Goal: Task Accomplishment & Management: Manage account settings

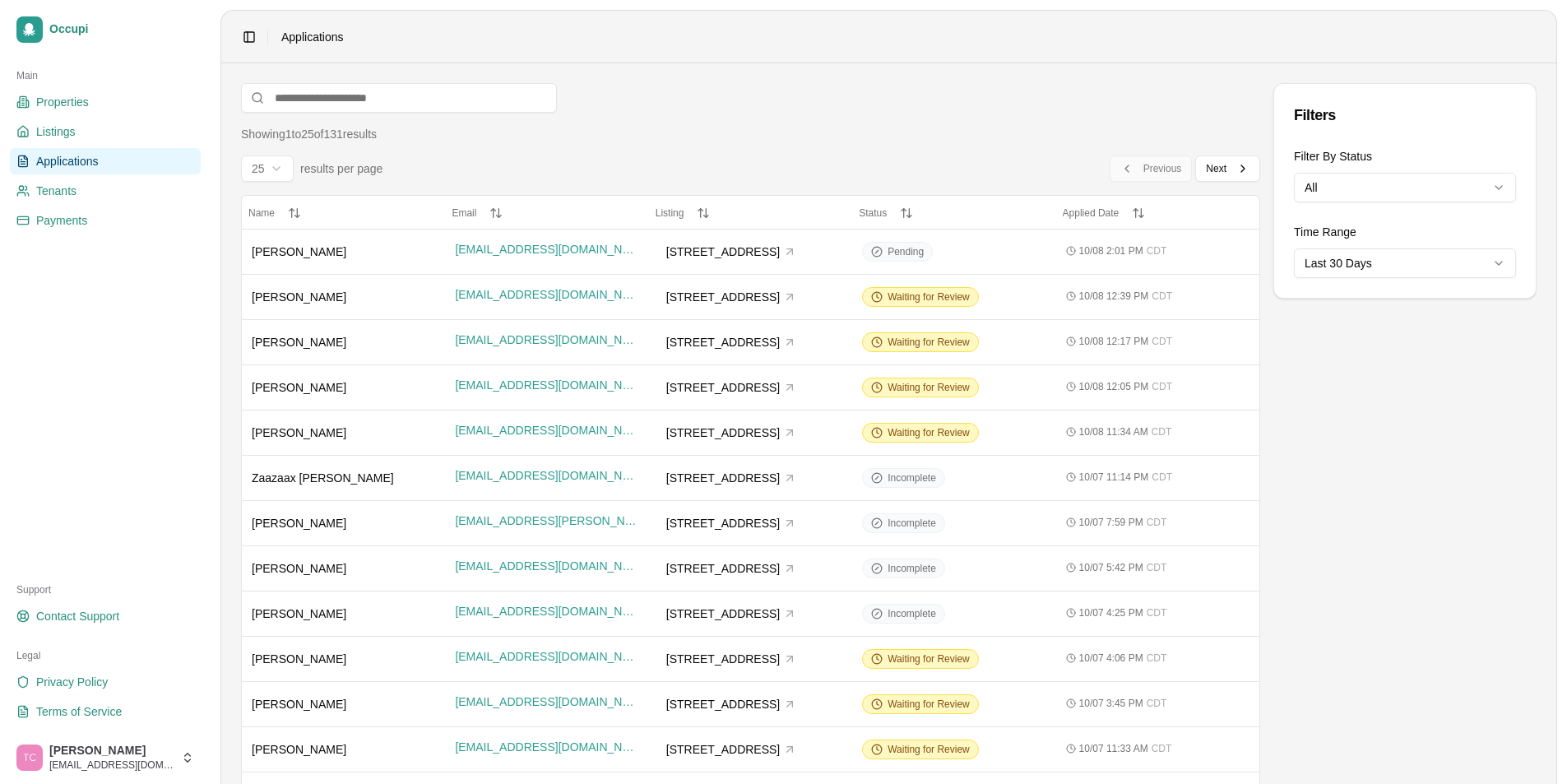
scroll to position [268, 0]
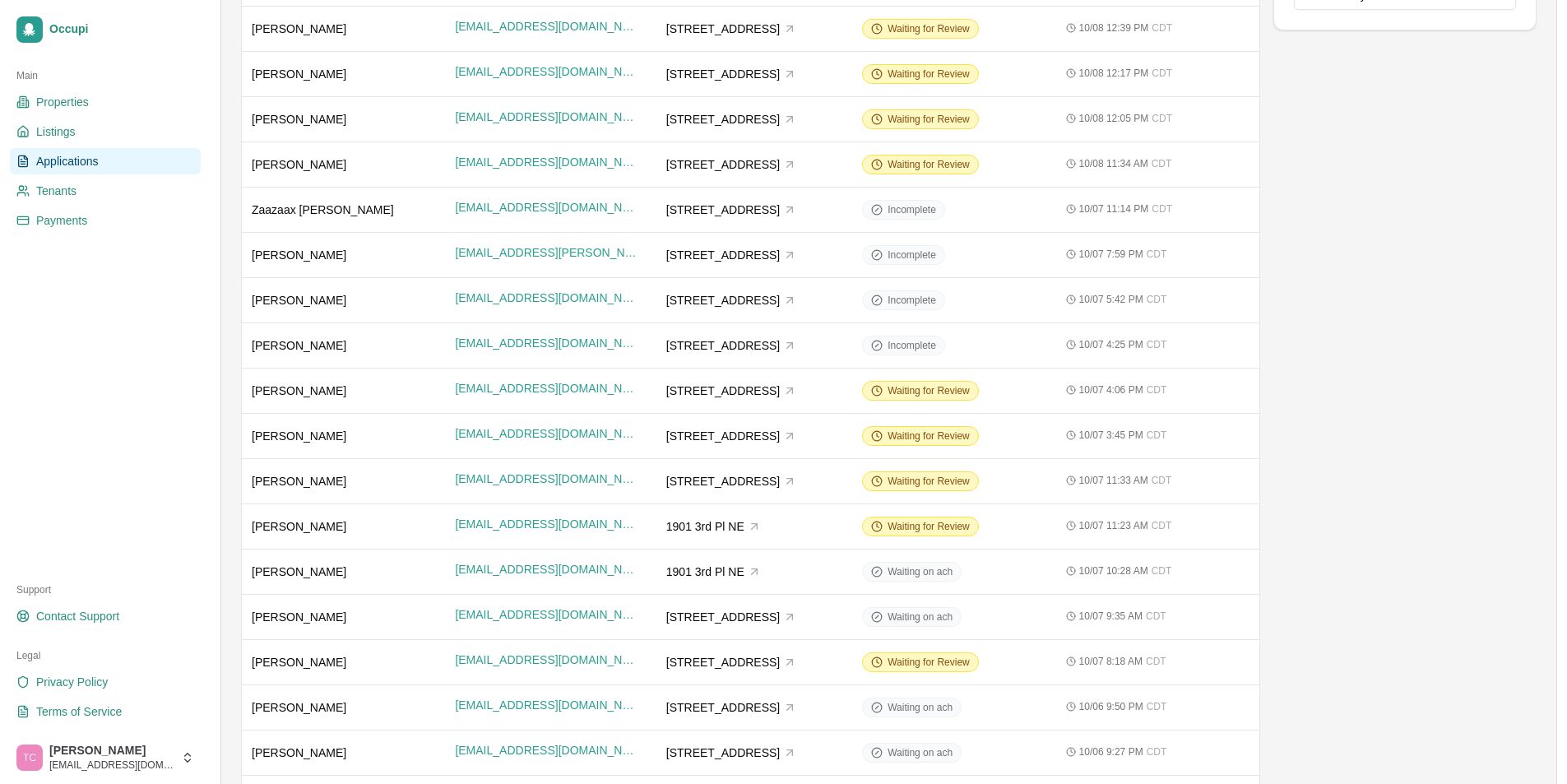
click at [82, 161] on span "Applications" at bounding box center [67, 162] width 62 height 17
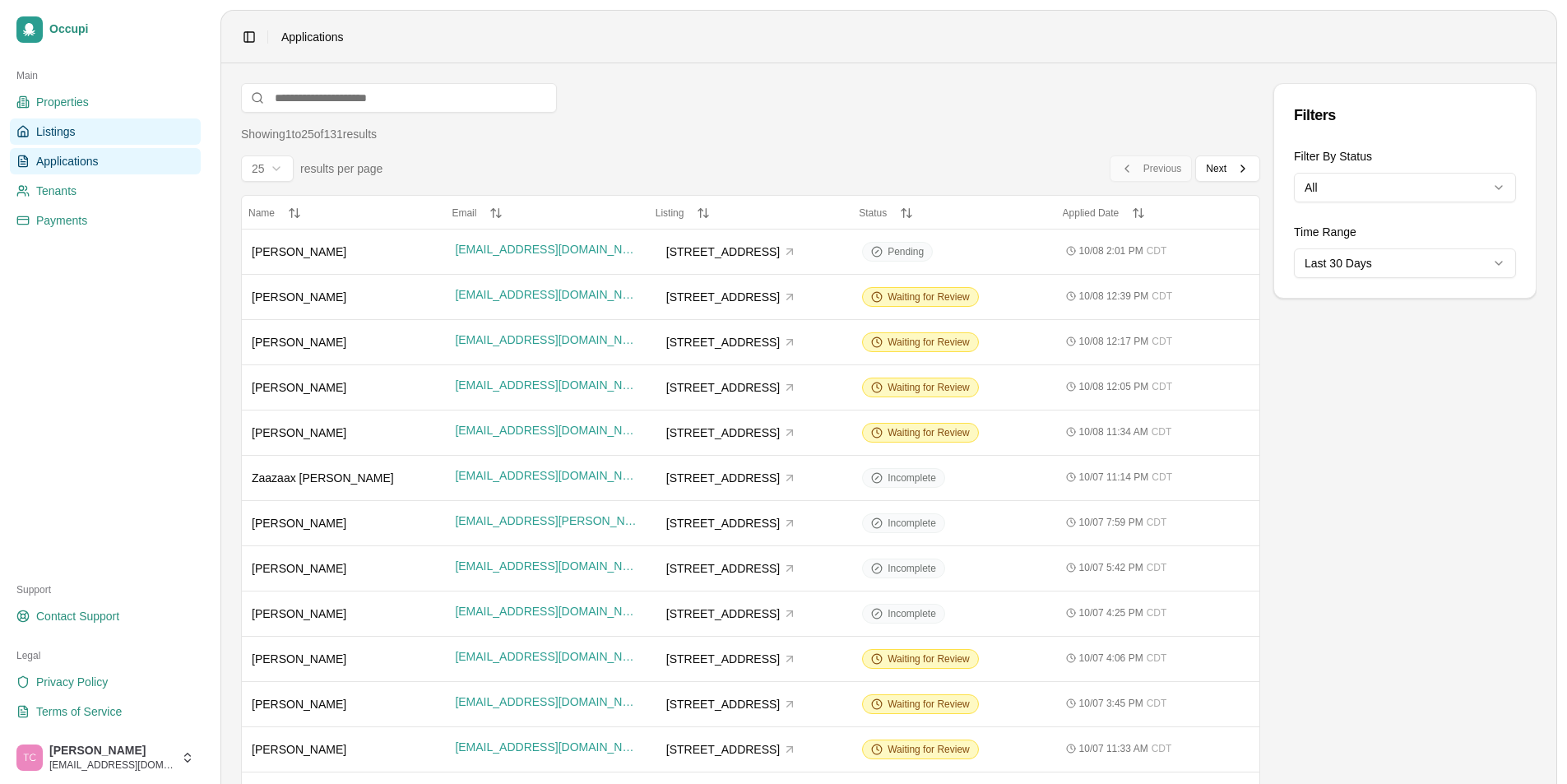
click at [74, 130] on span "Listings" at bounding box center [56, 131] width 39 height 17
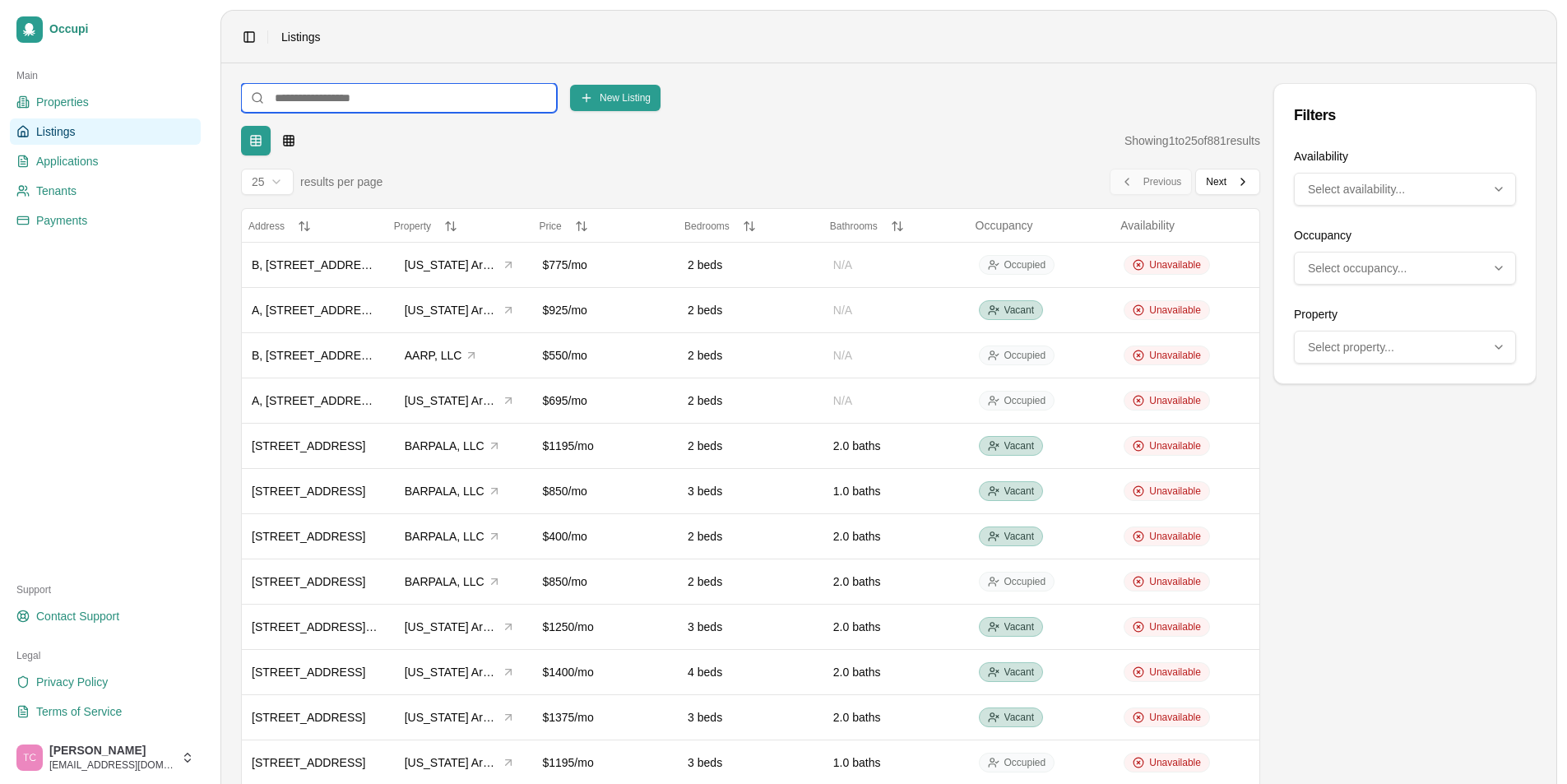
click at [297, 99] on input at bounding box center [398, 98] width 316 height 29
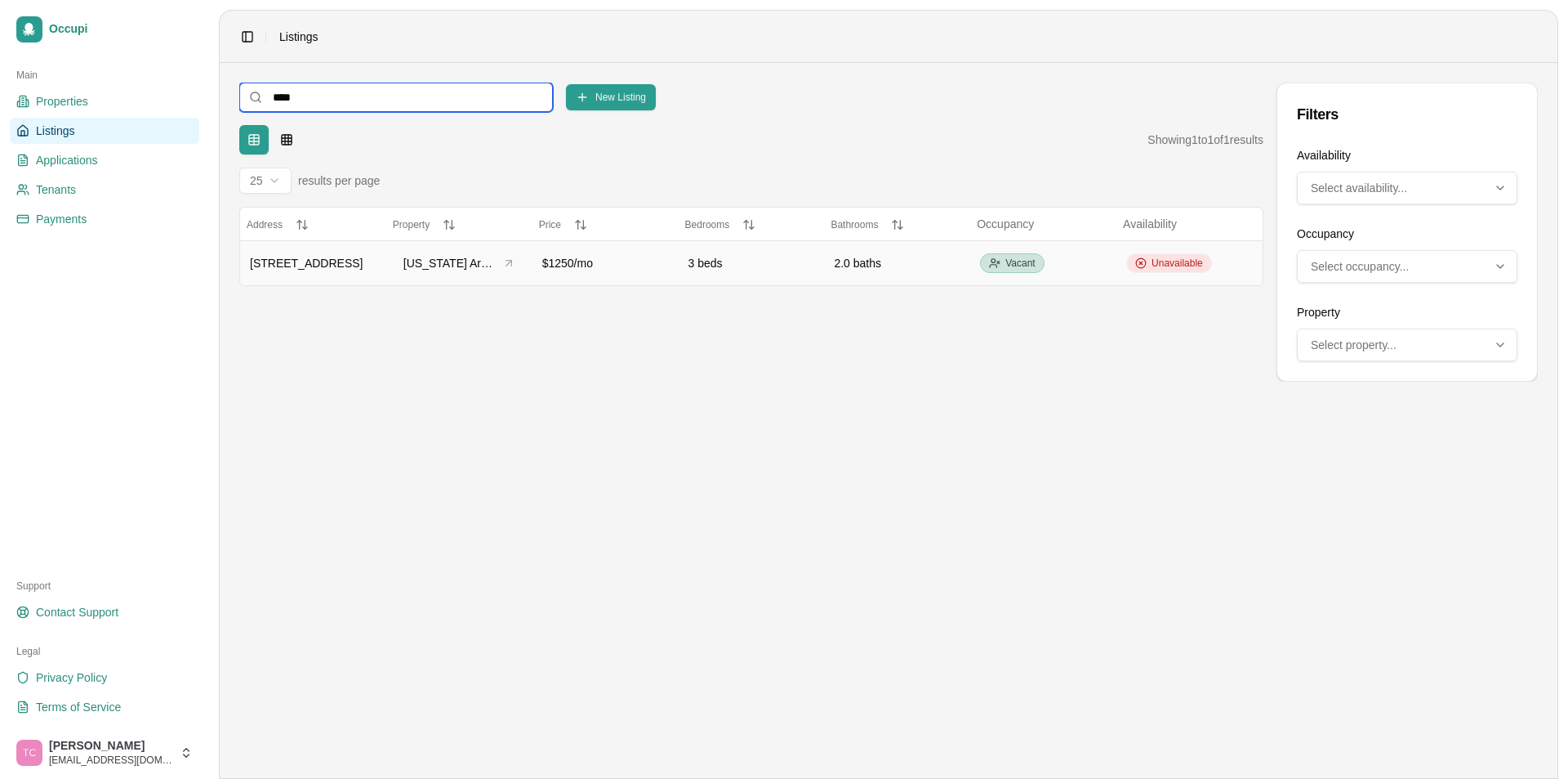
type input "****"
click at [1166, 268] on span "Unavailable" at bounding box center [1177, 264] width 52 height 13
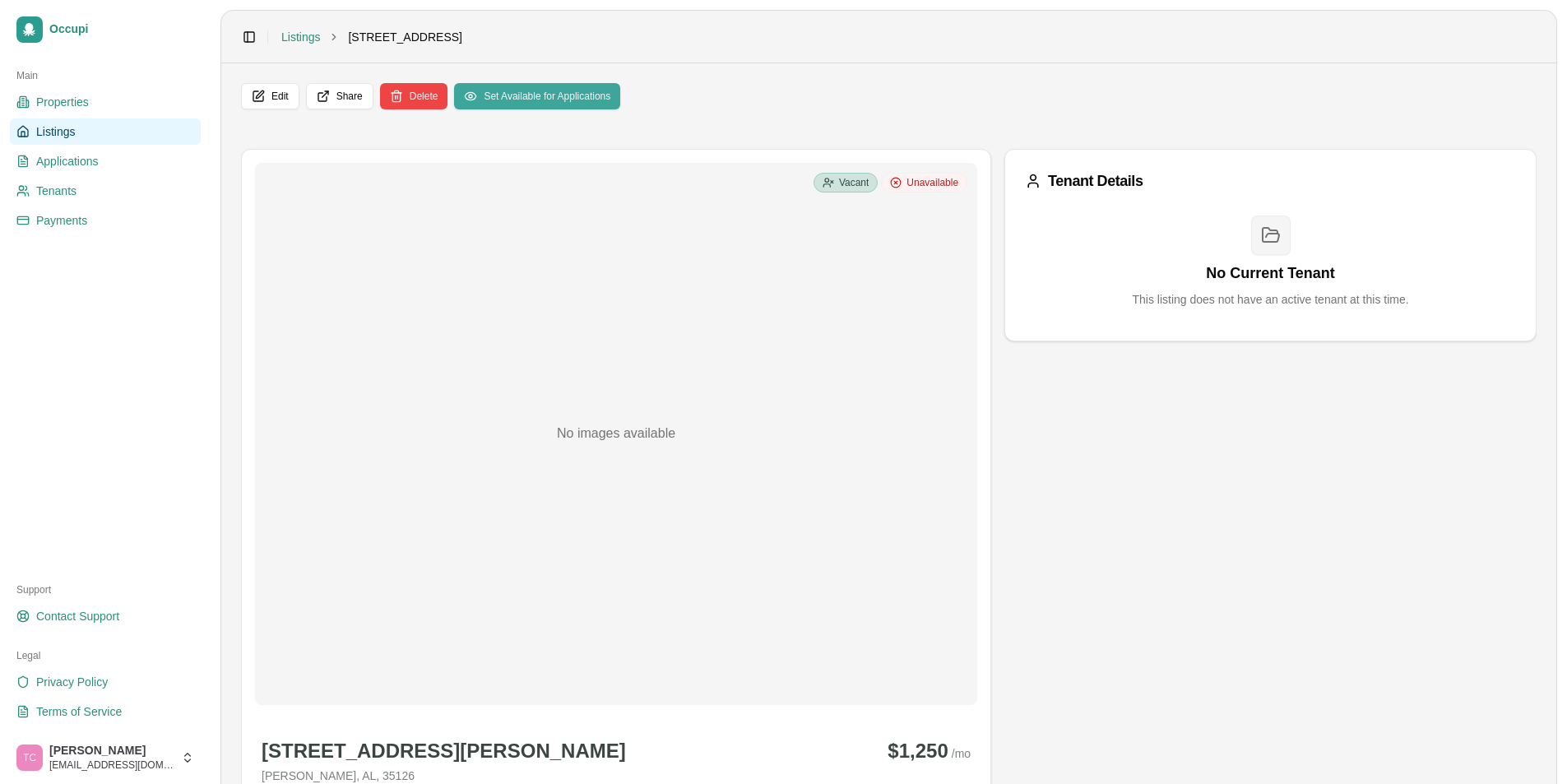
click at [566, 106] on button "Set Available for Applications" at bounding box center [537, 96] width 166 height 26
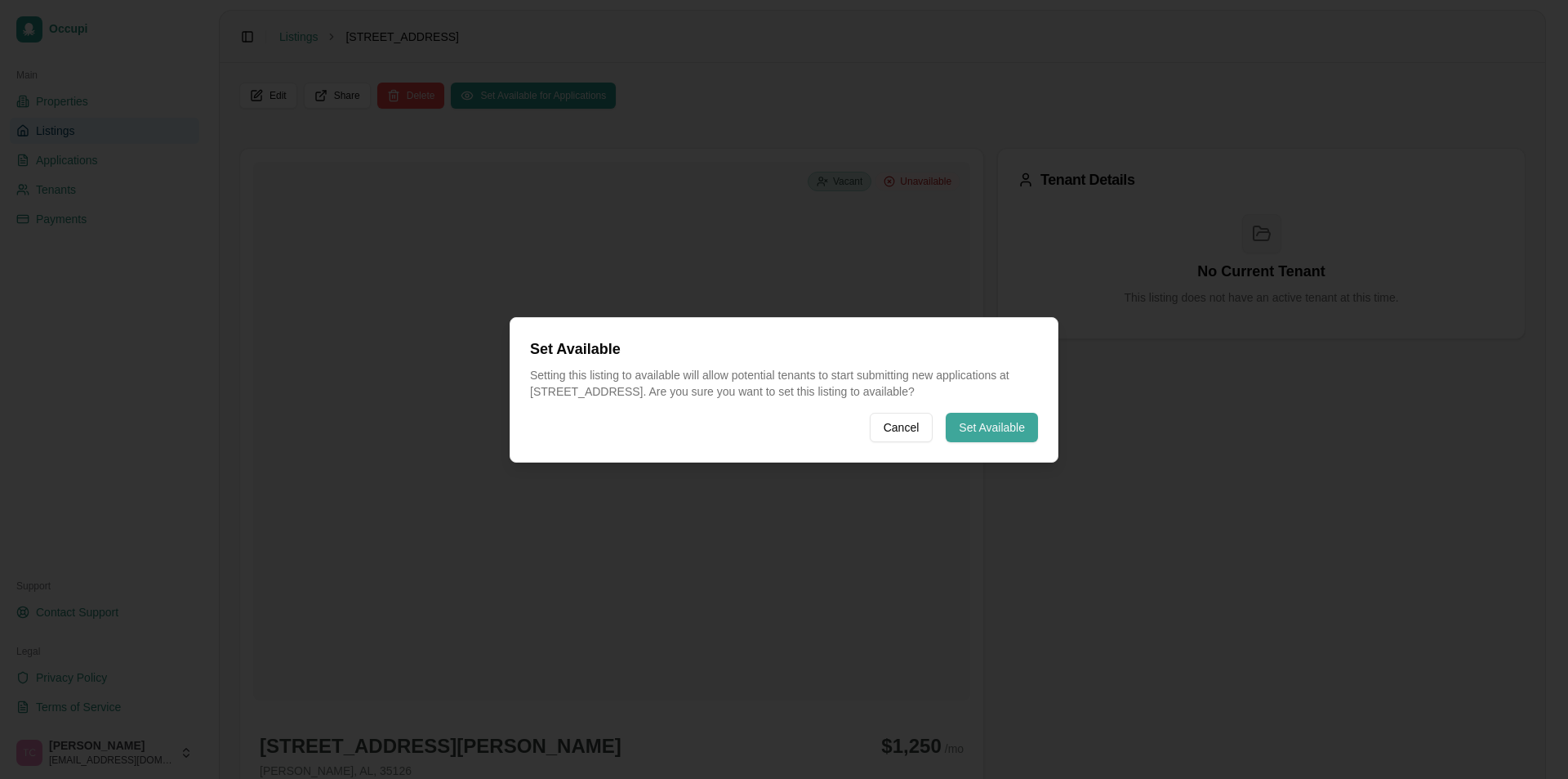
click at [983, 418] on button "Set Available" at bounding box center [992, 427] width 92 height 29
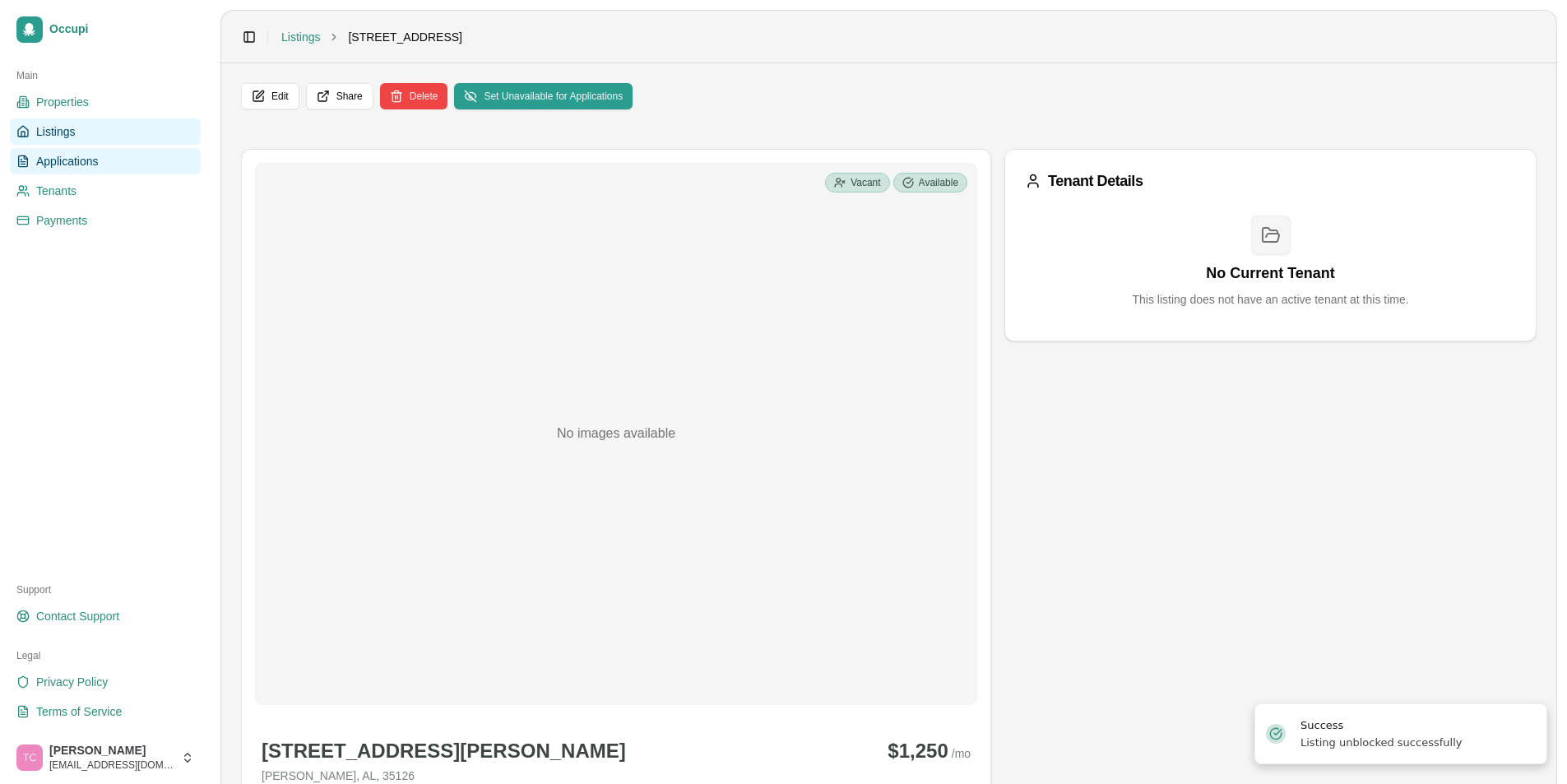
click at [67, 165] on span "Applications" at bounding box center [67, 162] width 62 height 17
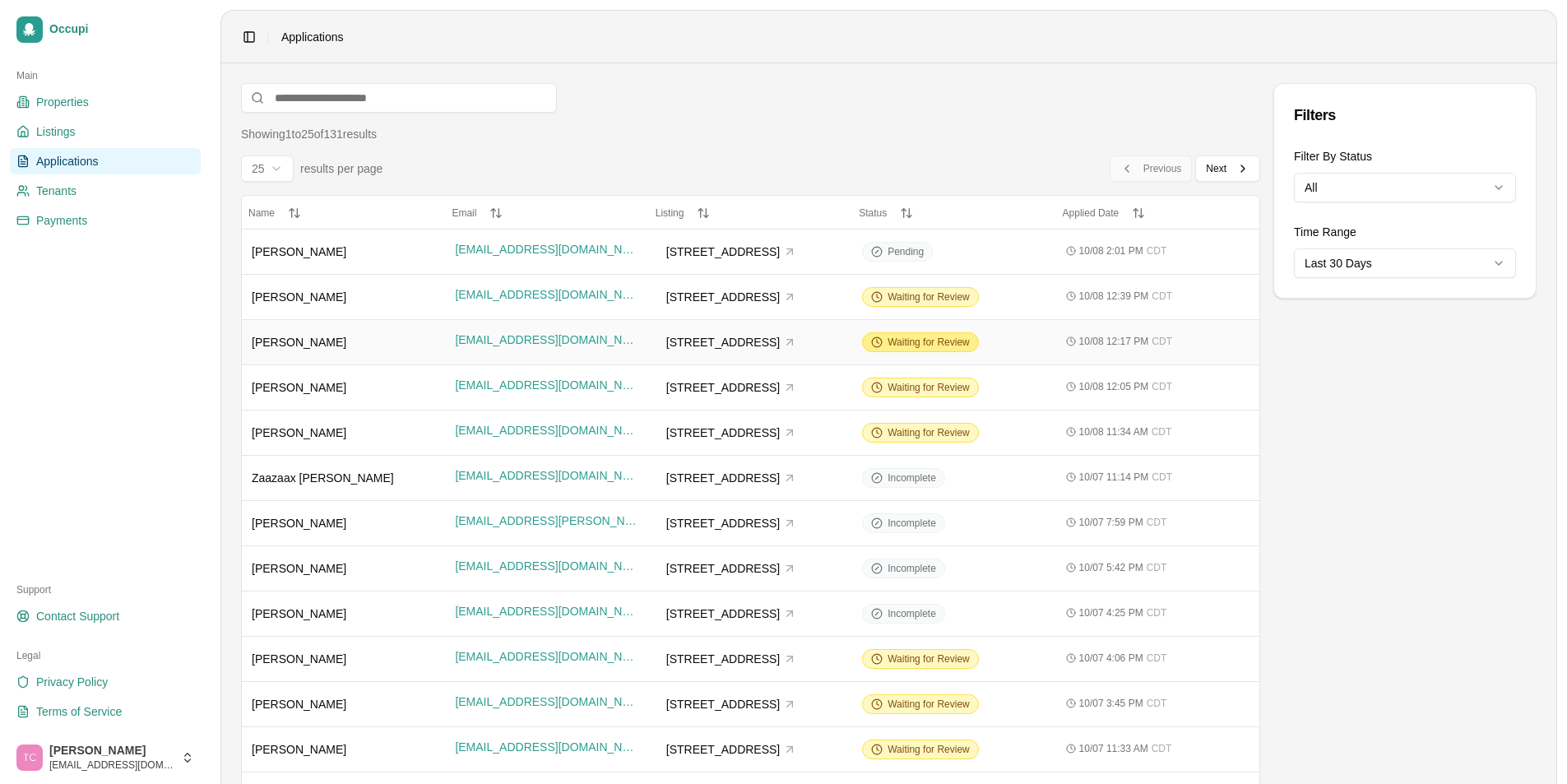
click at [908, 342] on span "Waiting for Review" at bounding box center [929, 342] width 83 height 13
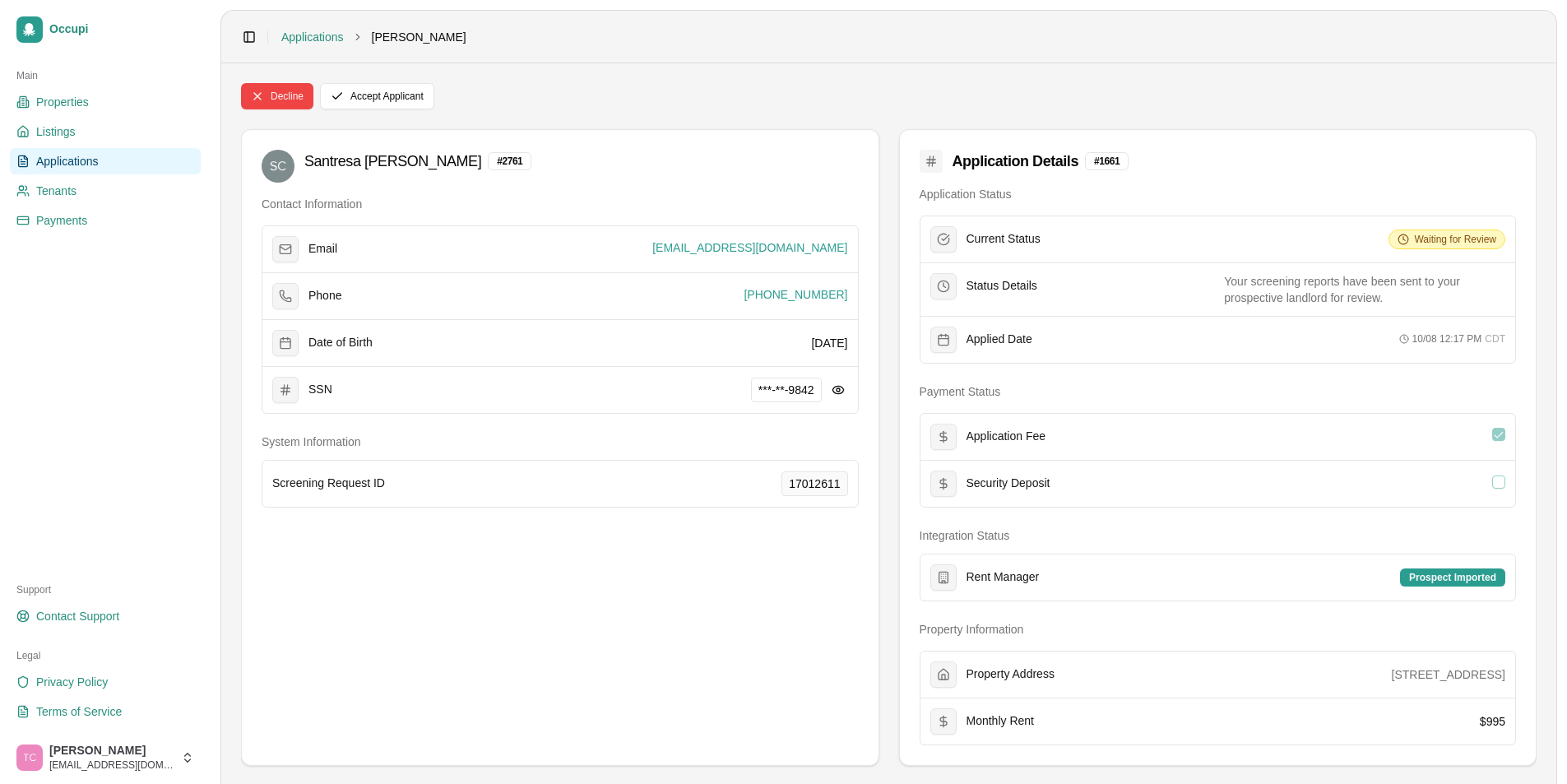
click at [96, 162] on span "Applications" at bounding box center [67, 162] width 62 height 17
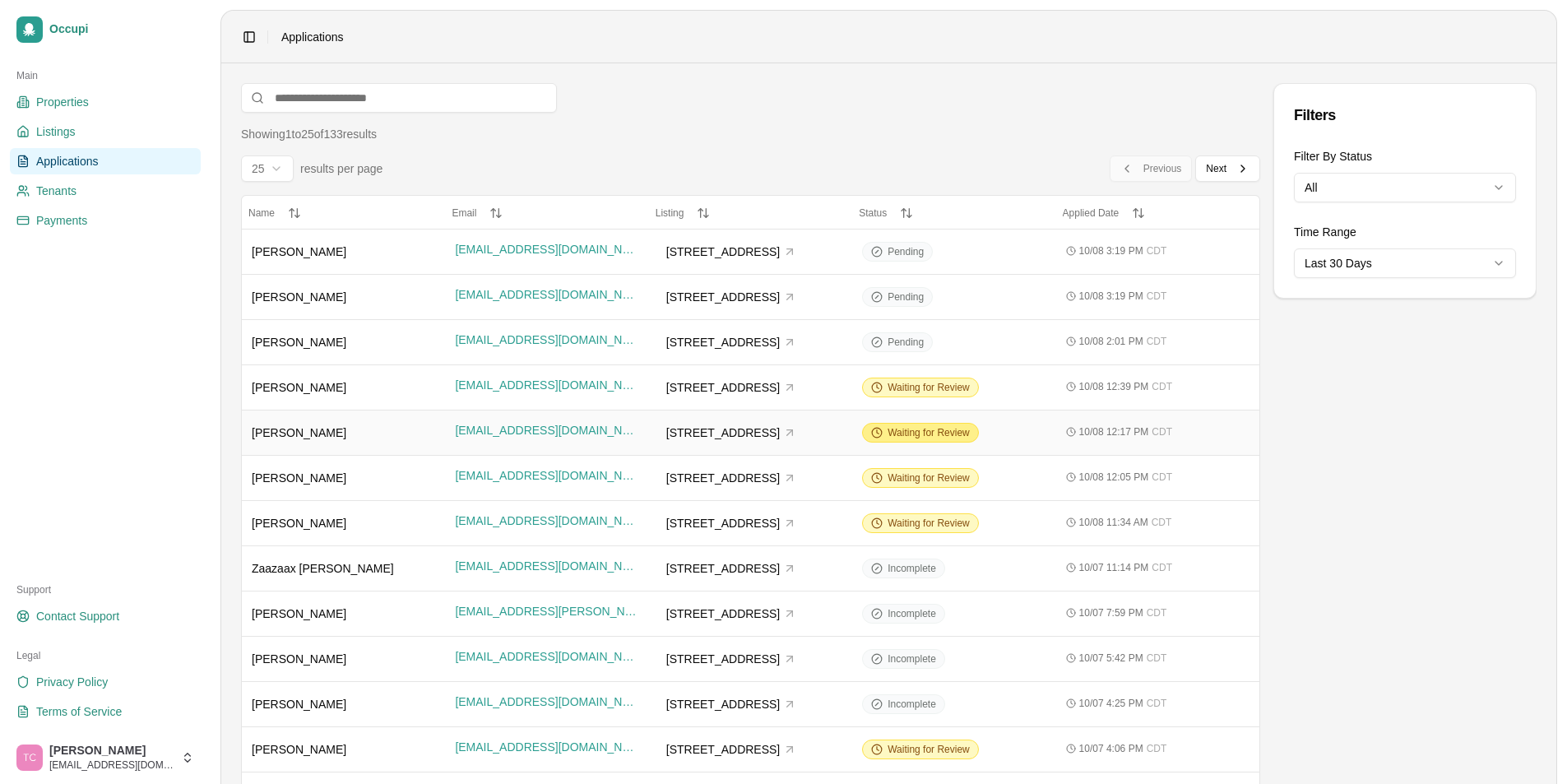
click at [928, 432] on span "Waiting for Review" at bounding box center [929, 433] width 83 height 13
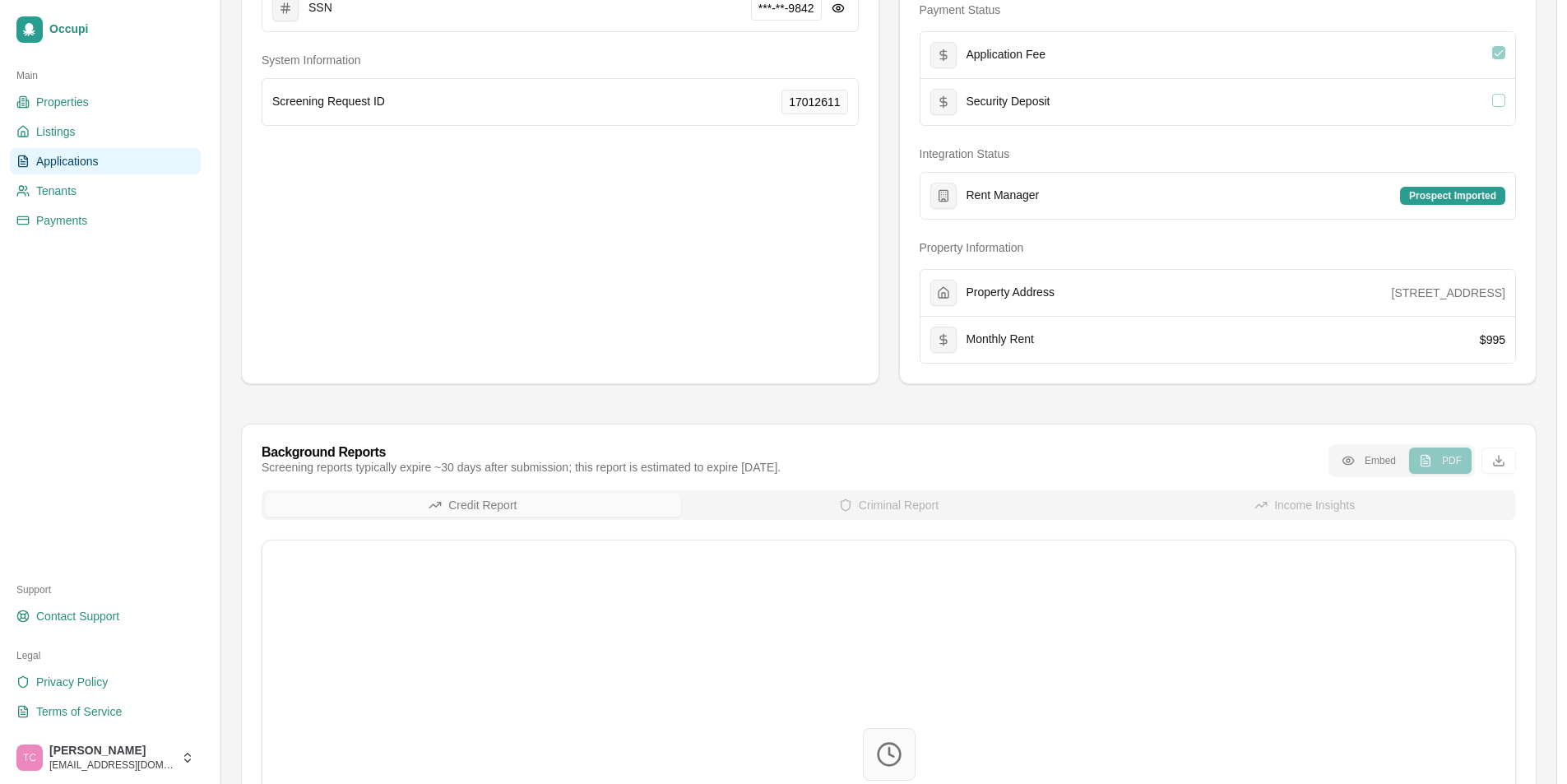
scroll to position [83, 0]
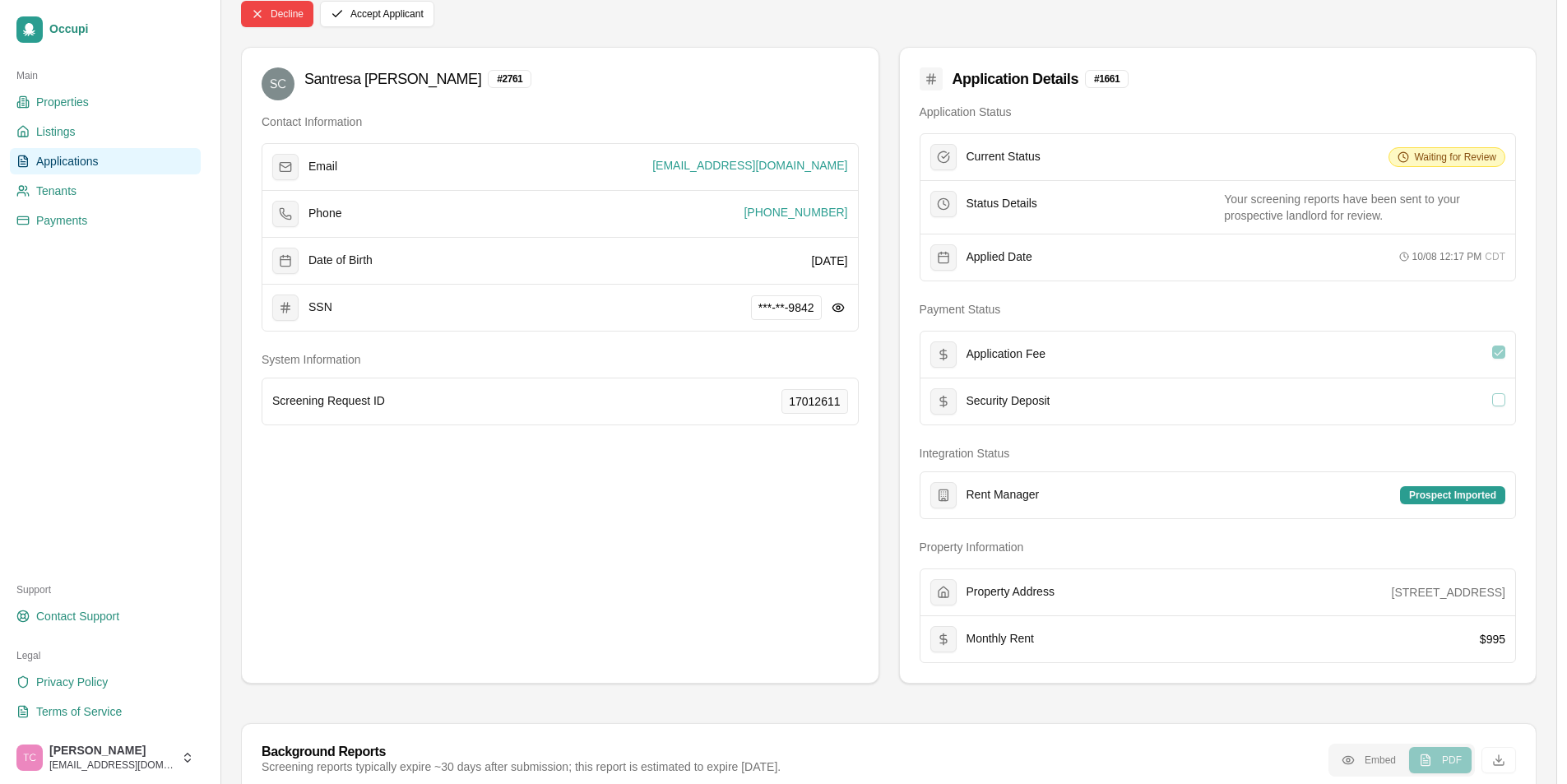
click at [93, 159] on span "Applications" at bounding box center [67, 162] width 62 height 17
